Goal: Transaction & Acquisition: Purchase product/service

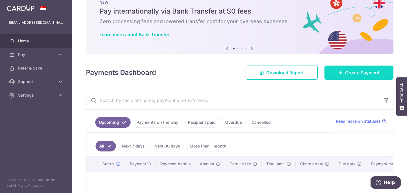
click at [363, 76] on link "Create Payment" at bounding box center [358, 73] width 69 height 14
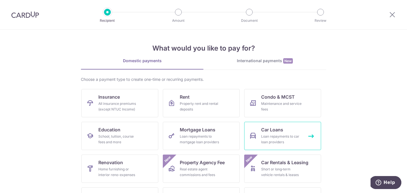
click at [286, 134] on div "Loan repayments to car loan providers" at bounding box center [281, 139] width 41 height 11
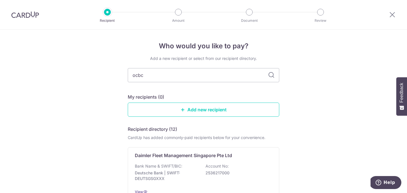
type input "ocbc"
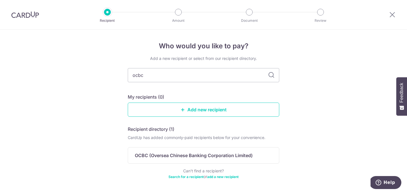
scroll to position [20, 0]
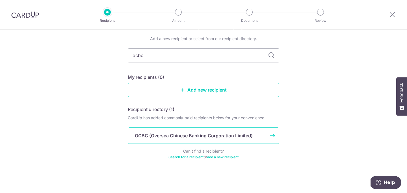
click at [209, 136] on p "OCBC (Oversea Chinese Banking Corporation Limited)" at bounding box center [194, 135] width 118 height 7
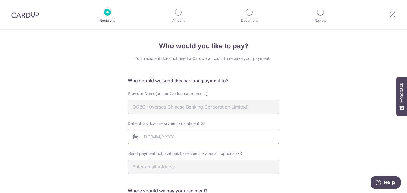
click at [152, 136] on input "Date of last loan repayment/instalment" at bounding box center [203, 137] width 151 height 14
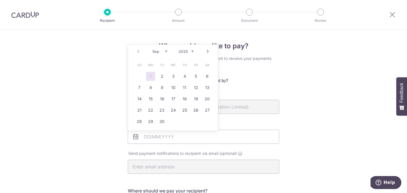
click at [367, 120] on div "Who would you like to pay? Your recipient does not need a CardUp account to rec…" at bounding box center [203, 185] width 407 height 310
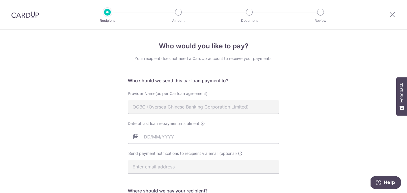
click at [135, 137] on icon at bounding box center [135, 136] width 7 height 7
click at [159, 136] on input "Date of last loan repayment/instalment" at bounding box center [203, 137] width 151 height 14
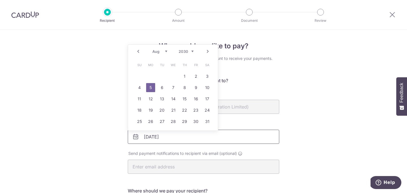
type input "05/08/2030"
click at [312, 132] on div "Who would you like to pay? Your recipient does not need a CardUp account to rec…" at bounding box center [203, 185] width 407 height 310
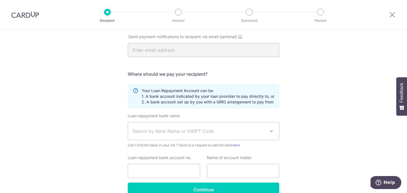
scroll to position [126, 0]
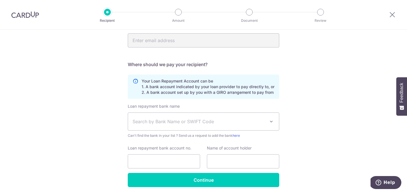
click at [228, 121] on span "Search by Bank Name or SWIFT Code" at bounding box center [199, 121] width 133 height 7
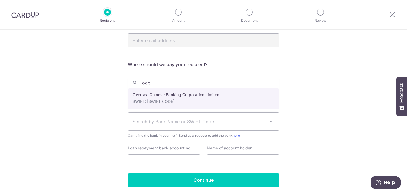
type input "ocbc"
select select "12"
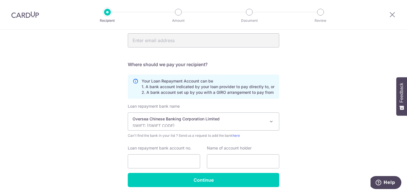
scroll to position [147, 0]
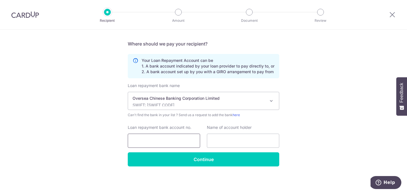
click at [171, 137] on input "Loan repayment bank account no." at bounding box center [164, 141] width 72 height 14
paste input "689-581213-001"
type input "689-581213-001"
click at [233, 140] on input "text" at bounding box center [243, 141] width 72 height 14
type input "Chen Yanjun"
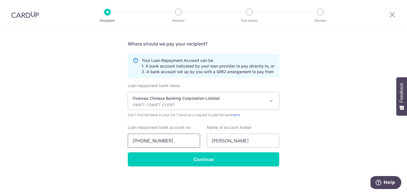
click at [144, 141] on input "689-581213-001" at bounding box center [164, 141] width 72 height 14
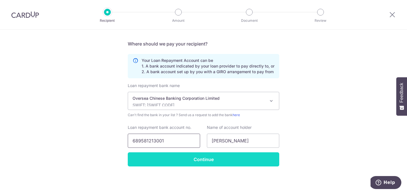
type input "689581213001"
click at [203, 162] on input "Continue" at bounding box center [203, 159] width 151 height 14
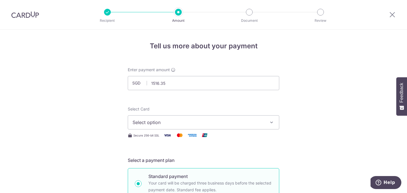
click at [235, 124] on span "Select option" at bounding box center [199, 122] width 132 height 7
type input "1,516.35"
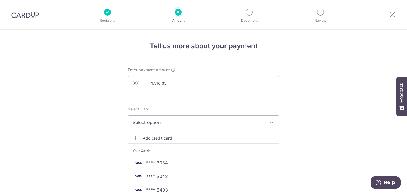
click at [163, 162] on span "**** 3034" at bounding box center [157, 162] width 22 height 7
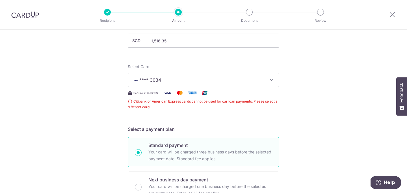
scroll to position [42, 0]
click at [273, 81] on icon "button" at bounding box center [272, 80] width 6 height 6
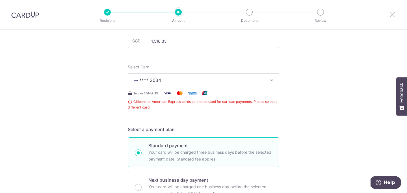
click at [392, 15] on icon at bounding box center [392, 14] width 7 height 7
